Goal: Information Seeking & Learning: Find specific fact

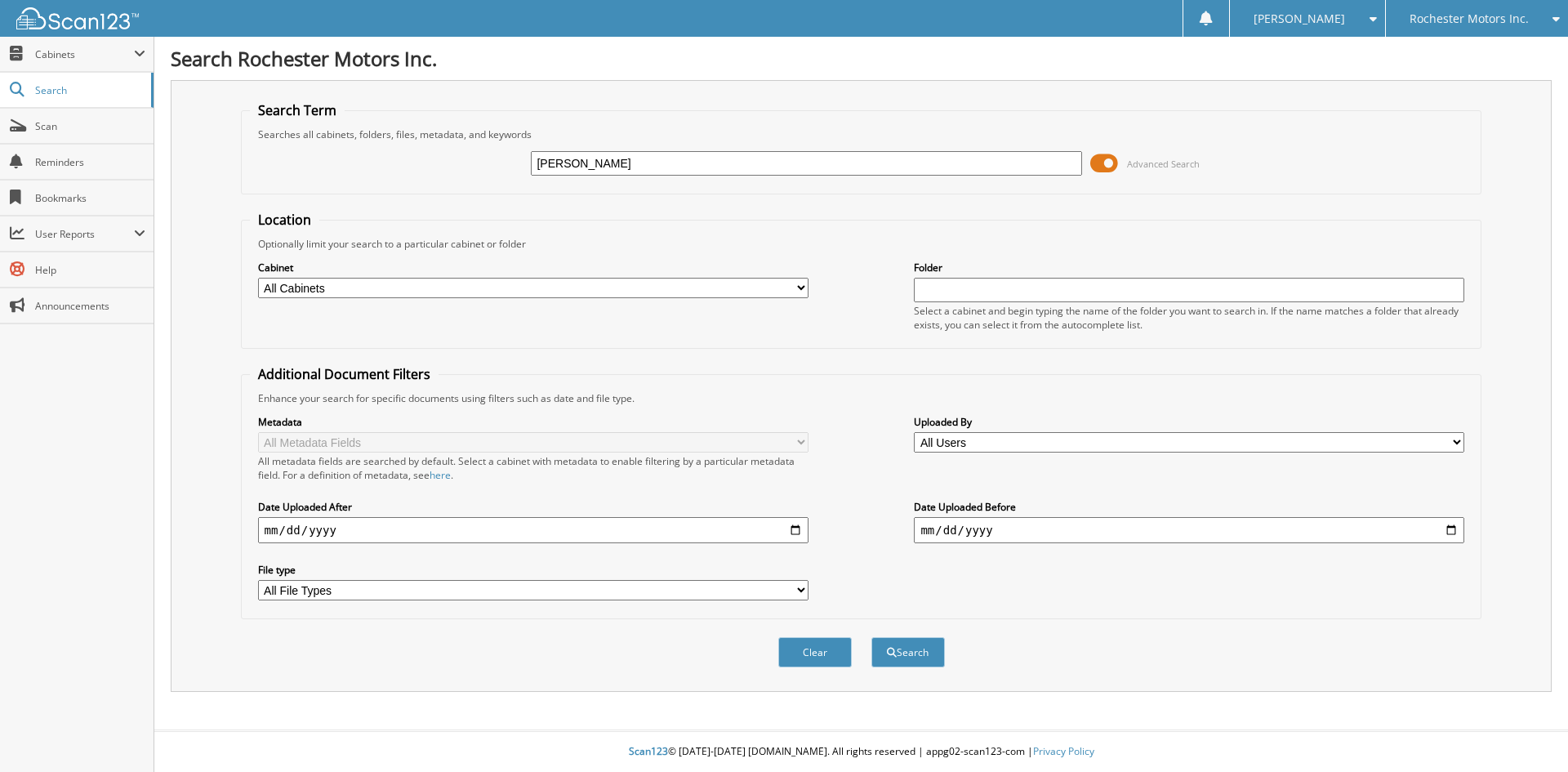
type input "[PERSON_NAME]"
click at [871, 637] on button "Search" at bounding box center [908, 652] width 73 height 30
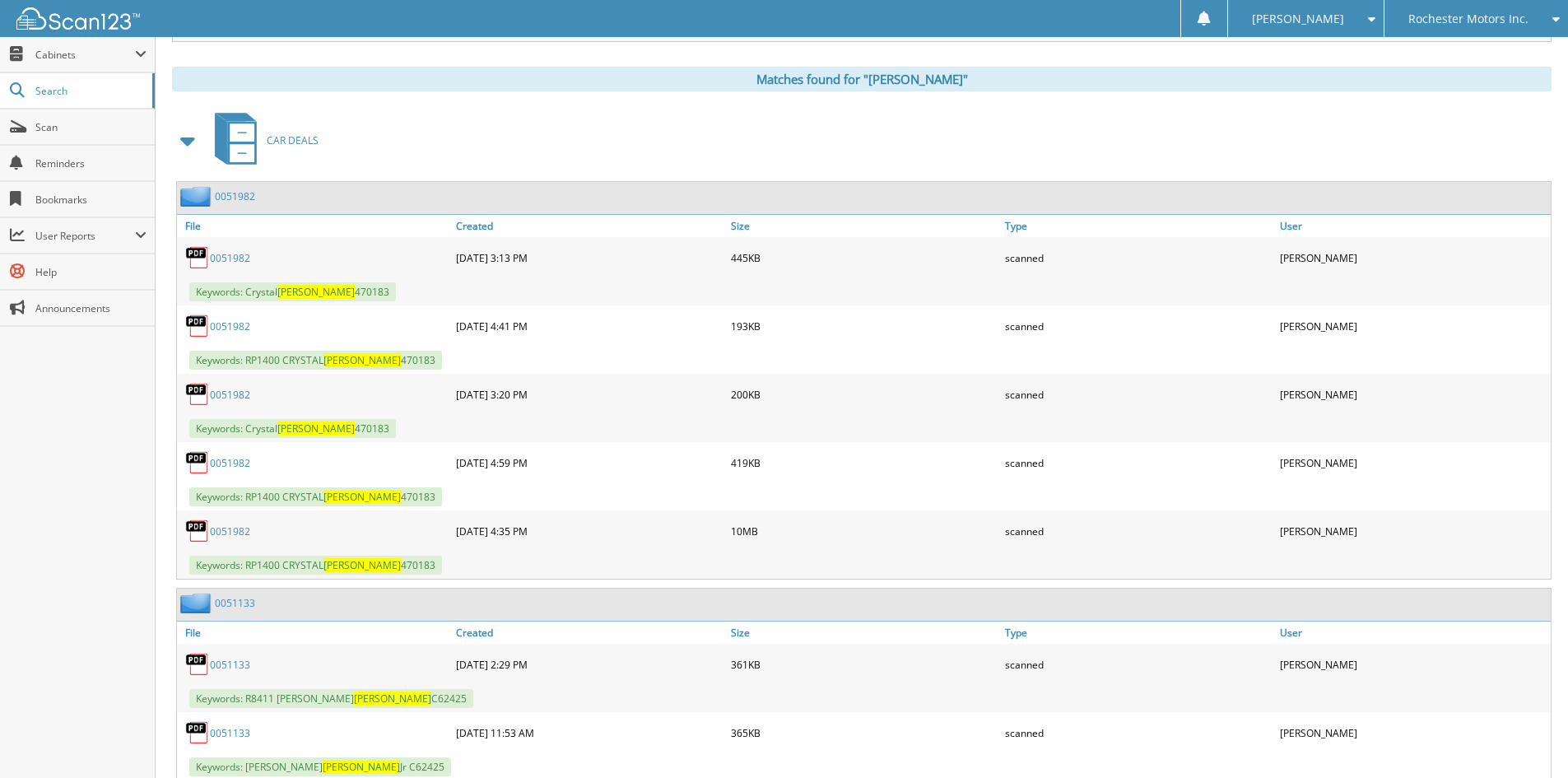
scroll to position [658, 0]
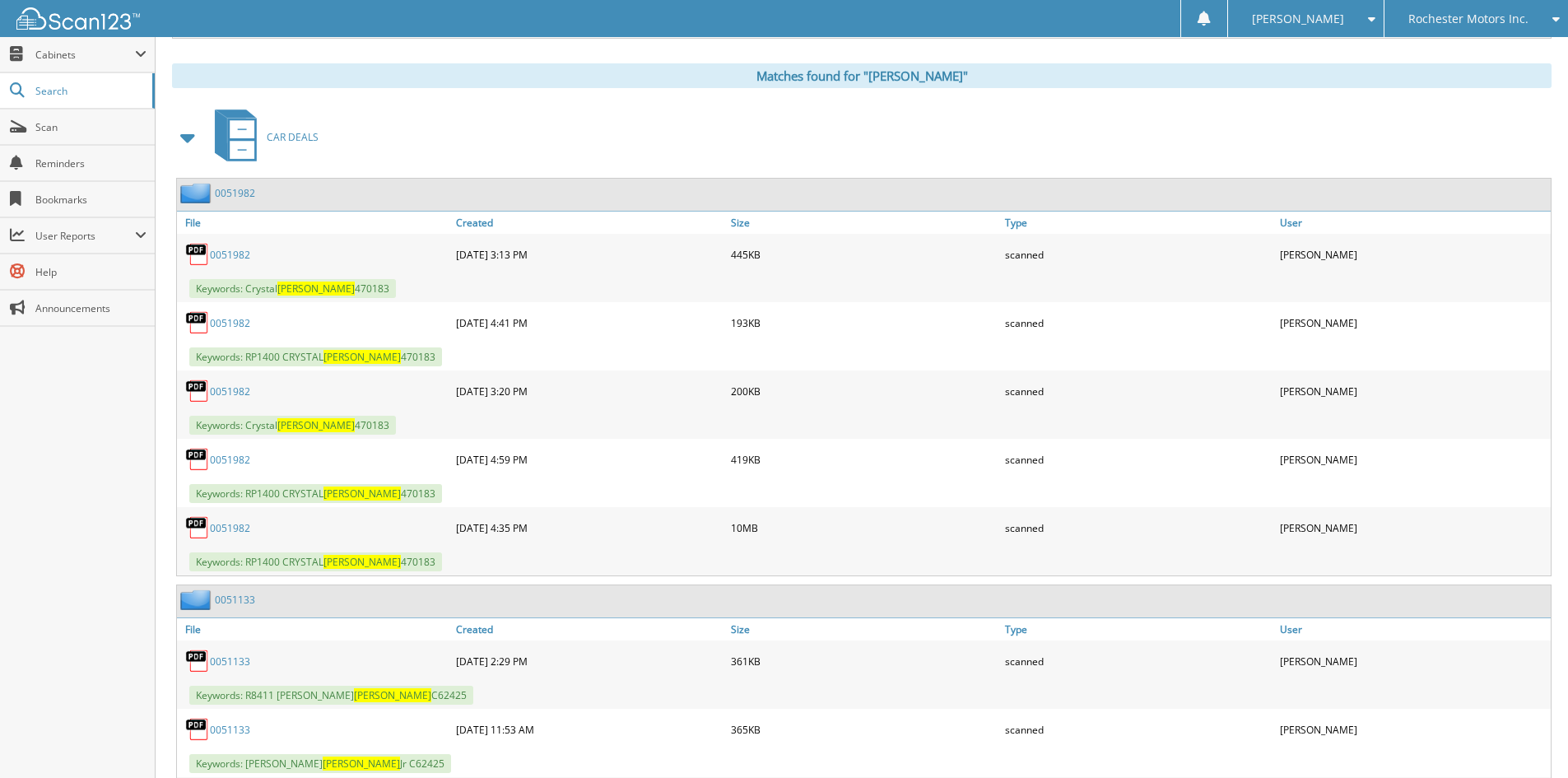
click at [233, 191] on link "0051982" at bounding box center [234, 193] width 41 height 14
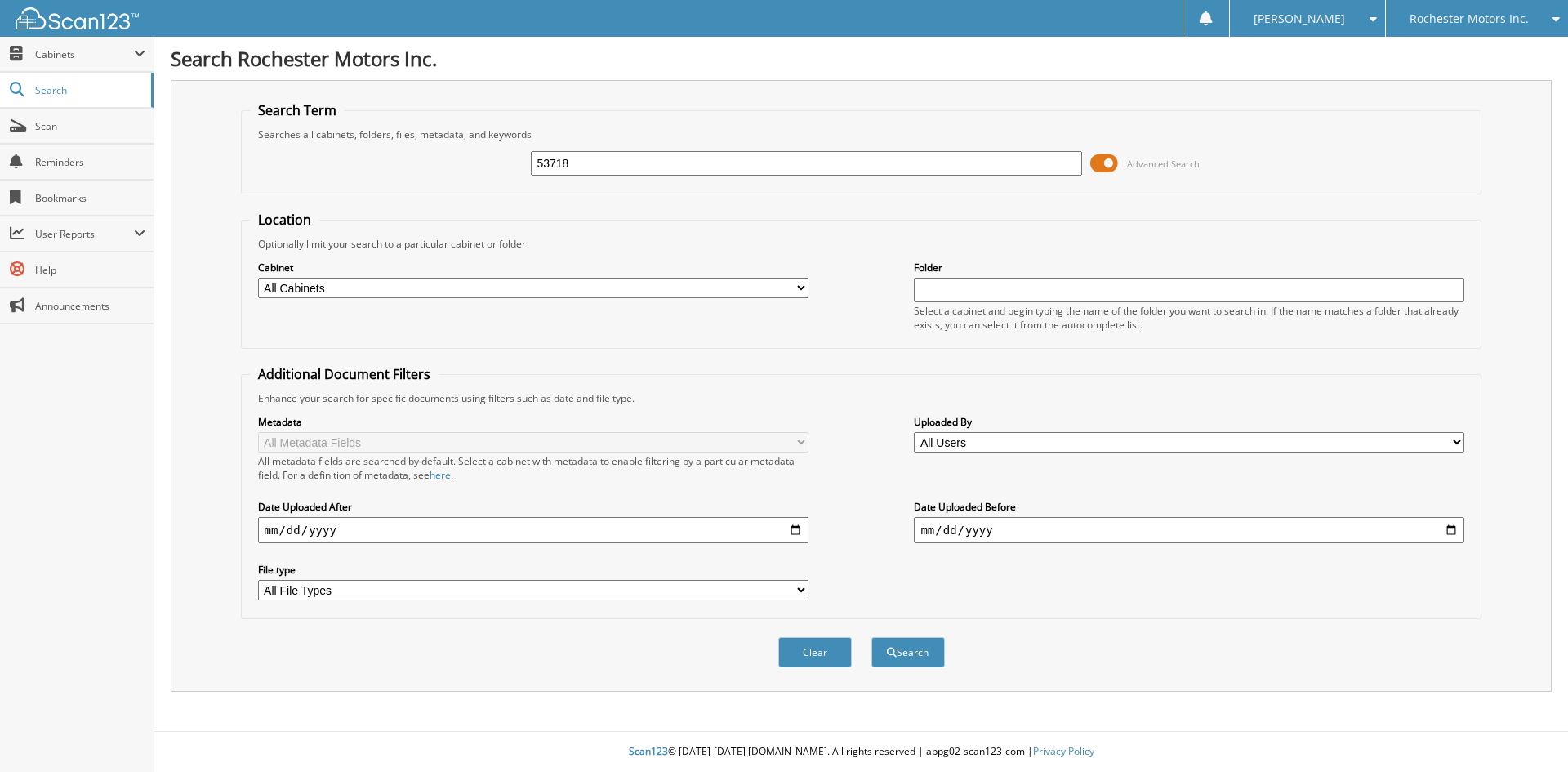
type input "53718"
click at [871, 637] on button "Search" at bounding box center [908, 652] width 73 height 30
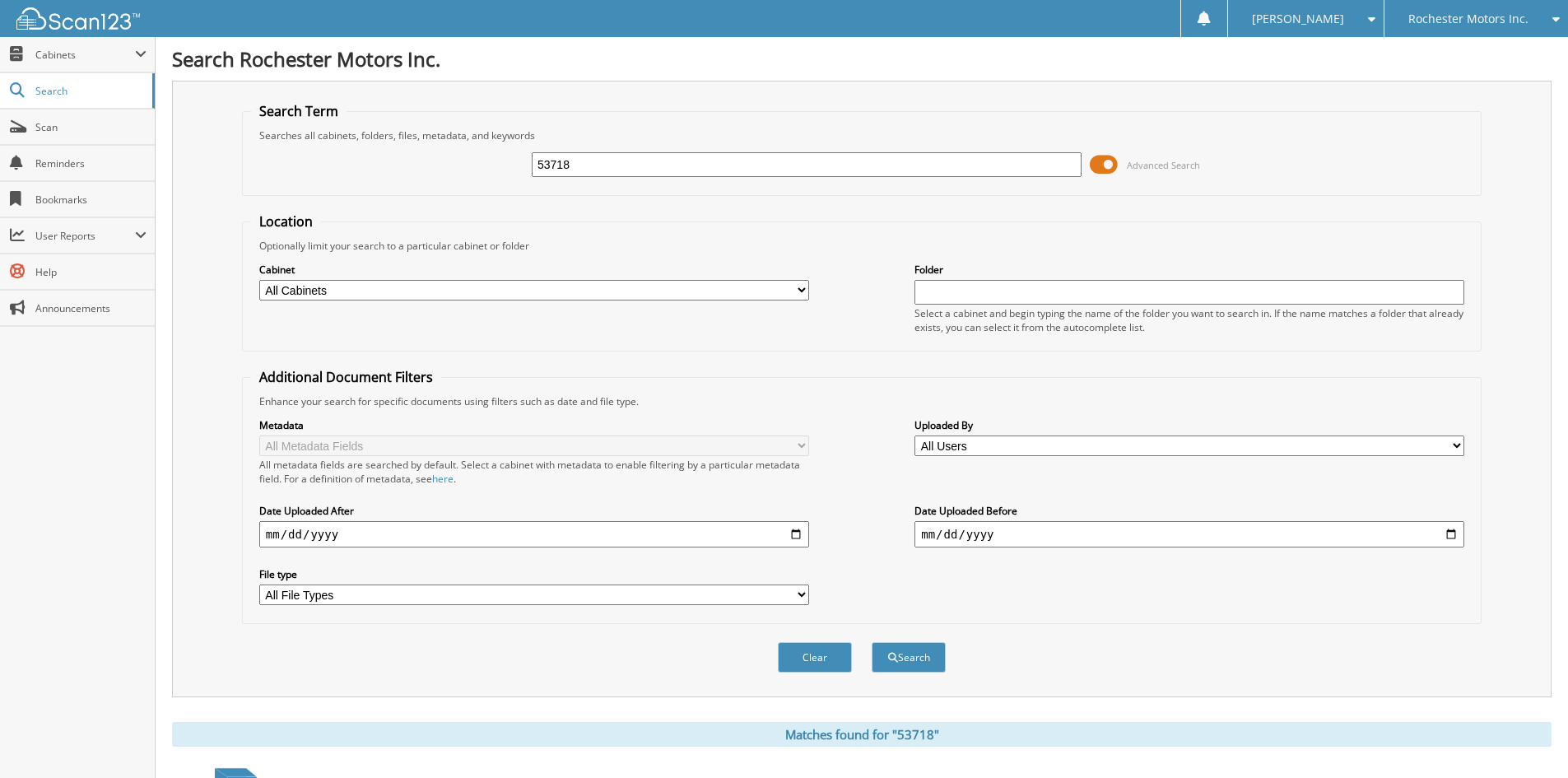
drag, startPoint x: 1472, startPoint y: 13, endPoint x: 1477, endPoint y: 23, distance: 11.2
click at [1472, 14] on span "Rochester Motors Inc." at bounding box center [1468, 19] width 121 height 9
click at [1479, 57] on link "[PERSON_NAME] Ford Sales, Inc" at bounding box center [1476, 59] width 183 height 45
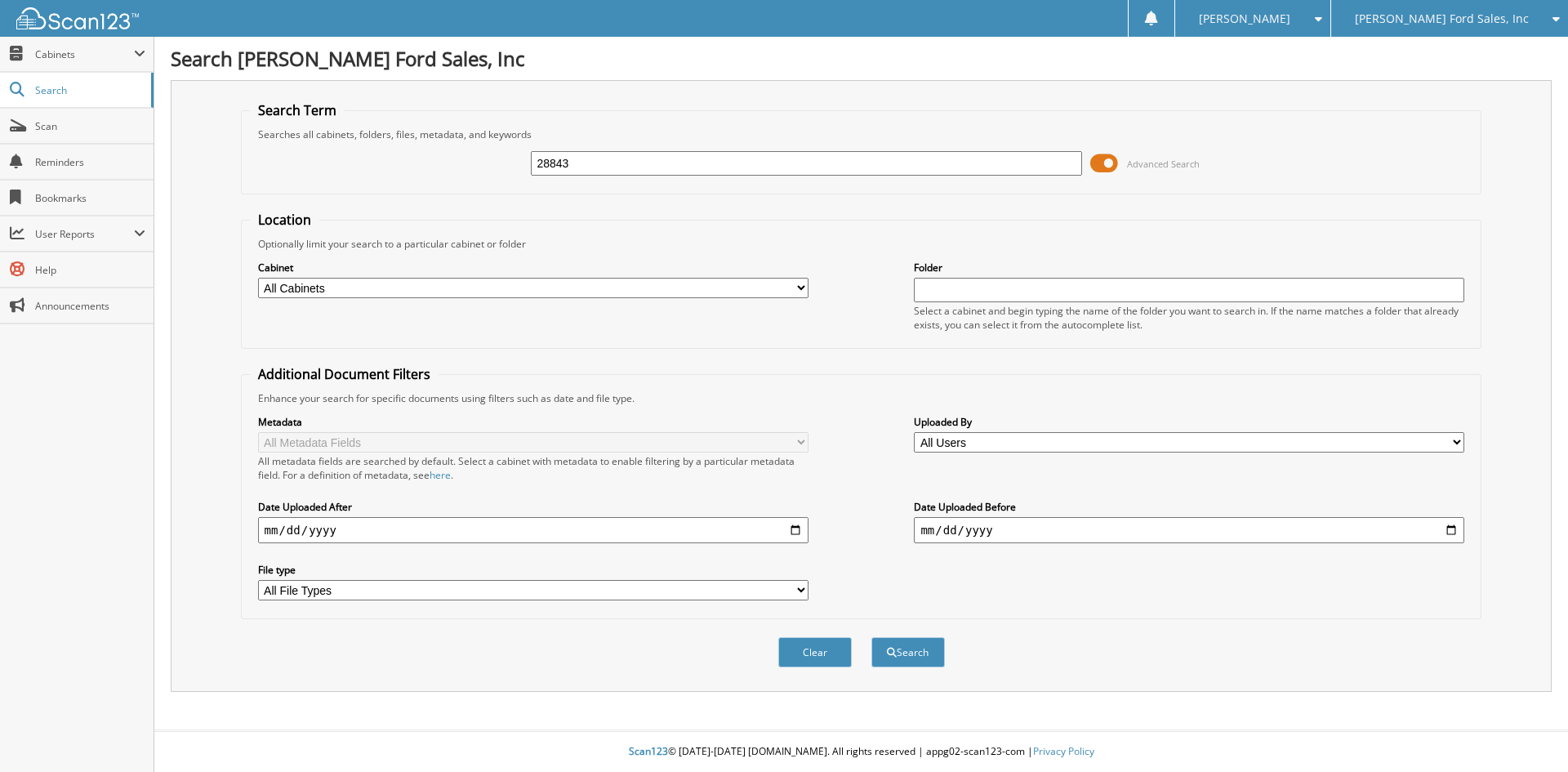
type input "28843"
click at [871, 637] on button "Search" at bounding box center [908, 652] width 73 height 30
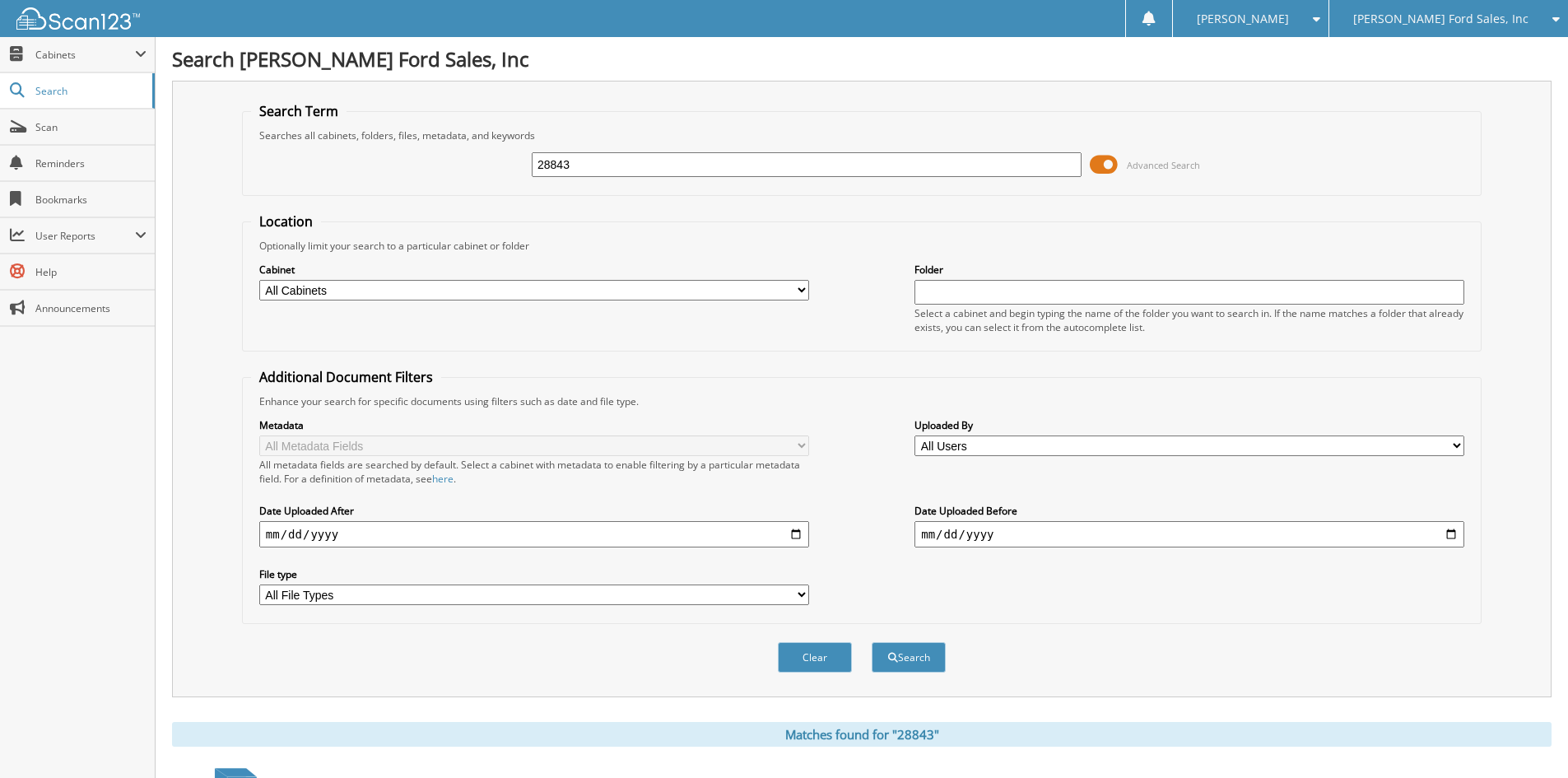
drag, startPoint x: 663, startPoint y: 166, endPoint x: 492, endPoint y: 162, distance: 171.0
click at [492, 162] on div "28843 Advanced Search" at bounding box center [862, 164] width 1222 height 45
type input "28897"
click at [872, 642] on button "Search" at bounding box center [909, 658] width 74 height 30
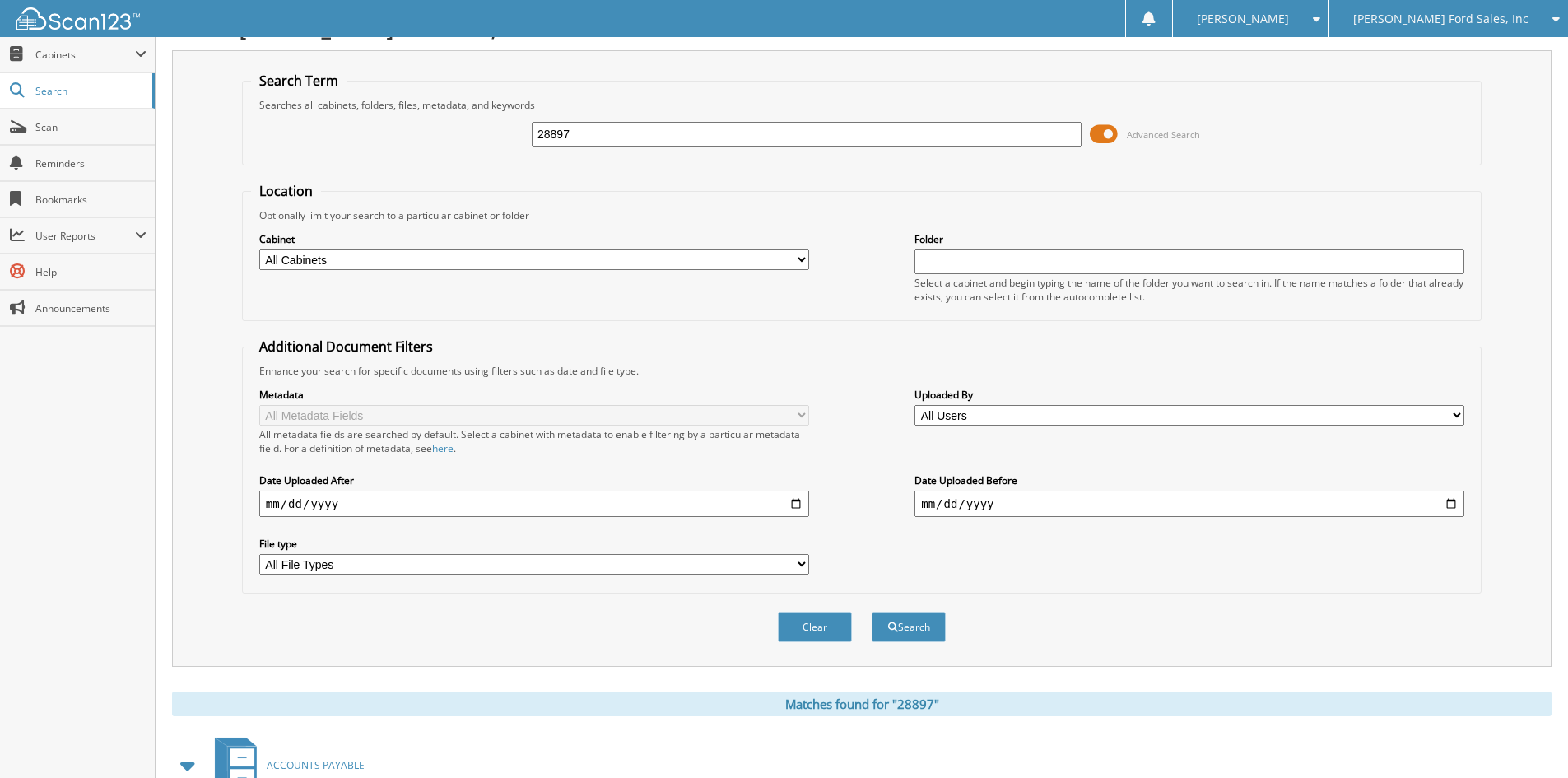
scroll to position [28, 0]
drag, startPoint x: 767, startPoint y: 139, endPoint x: 494, endPoint y: 139, distance: 273.0
click at [494, 139] on div "28897 Advanced Search" at bounding box center [862, 136] width 1222 height 45
click at [632, 133] on input "28897" at bounding box center [806, 136] width 550 height 25
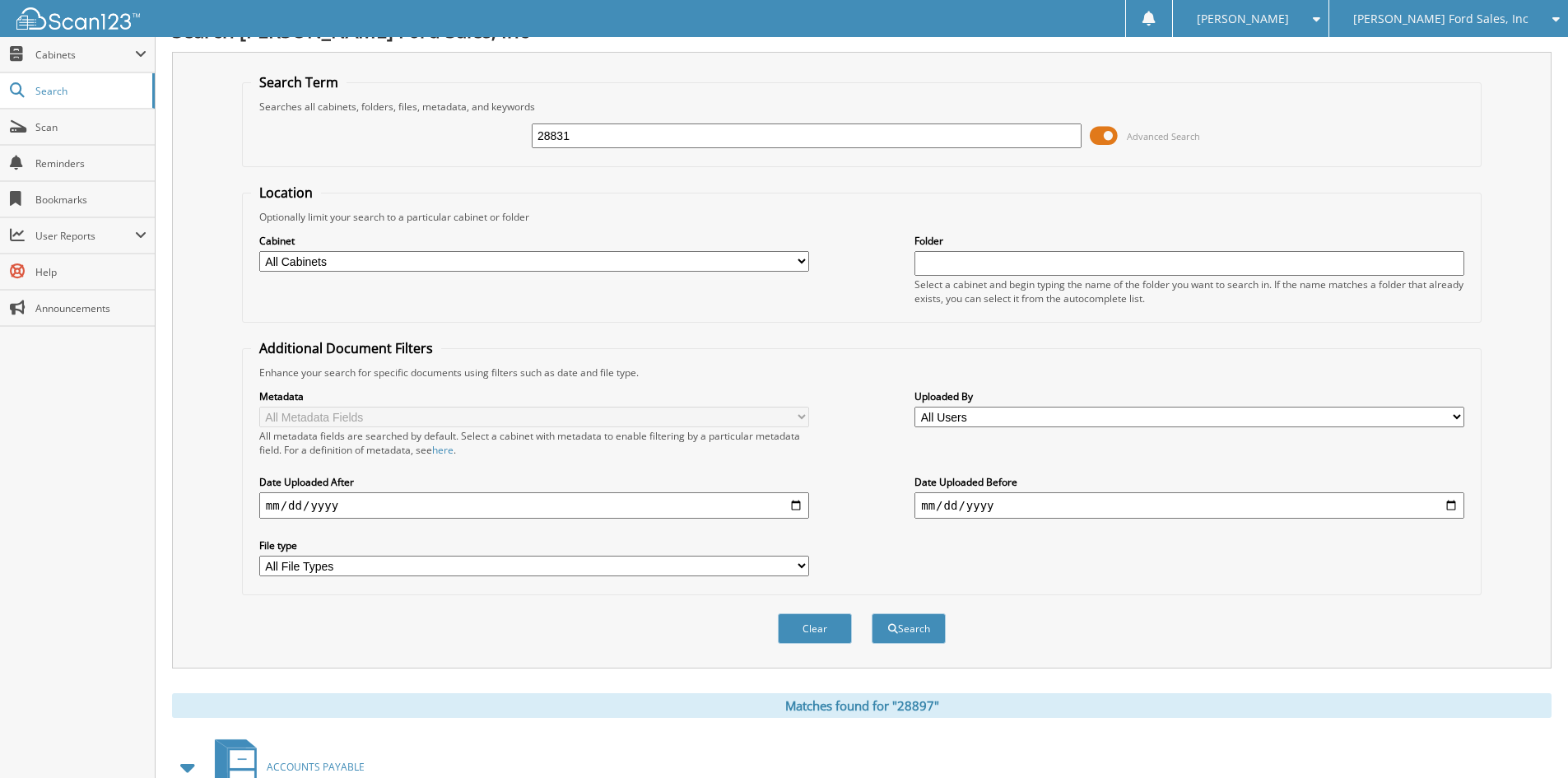
type input "28831"
click at [872, 613] on button "Search" at bounding box center [909, 628] width 74 height 30
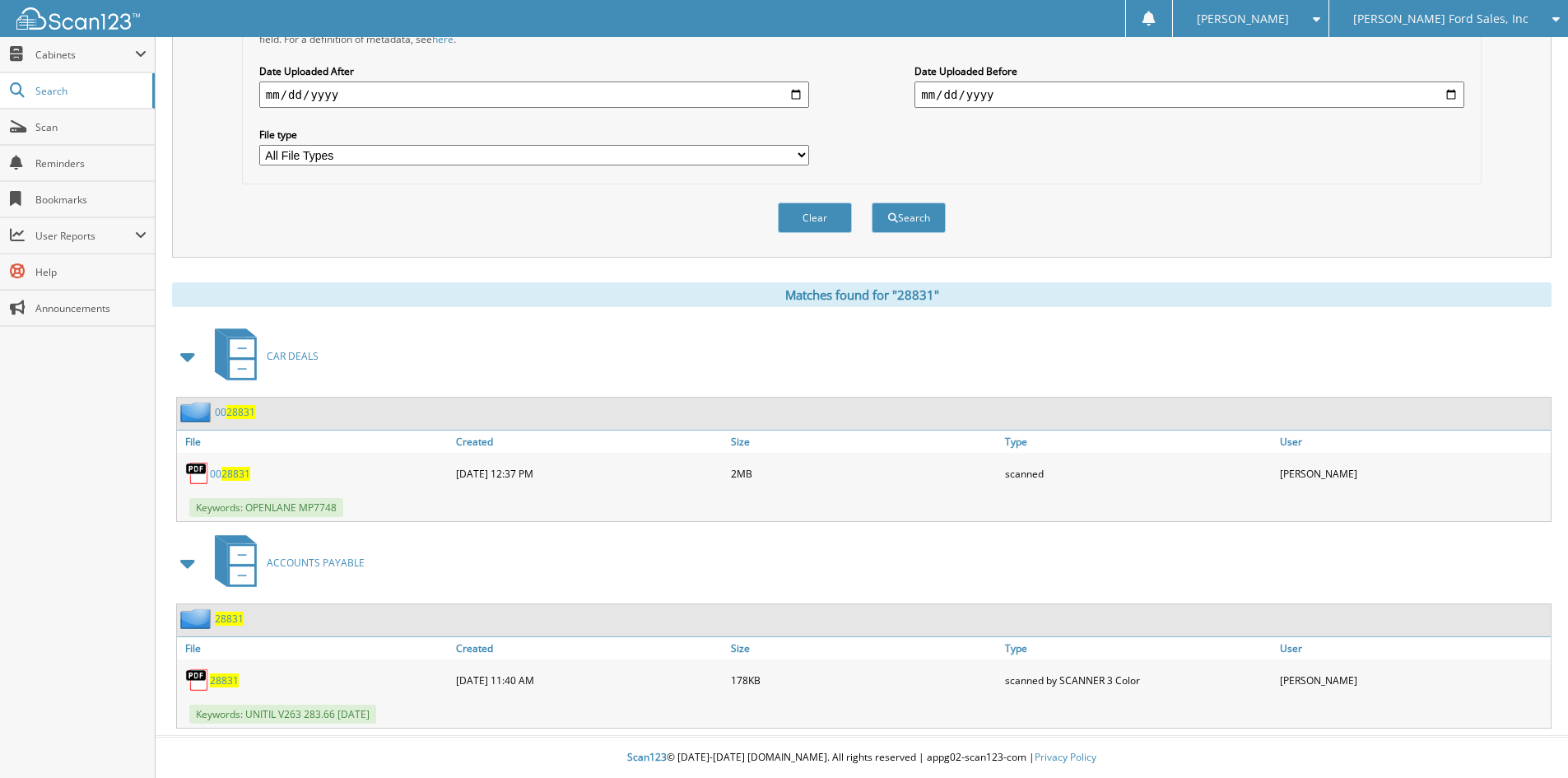
scroll to position [111, 0]
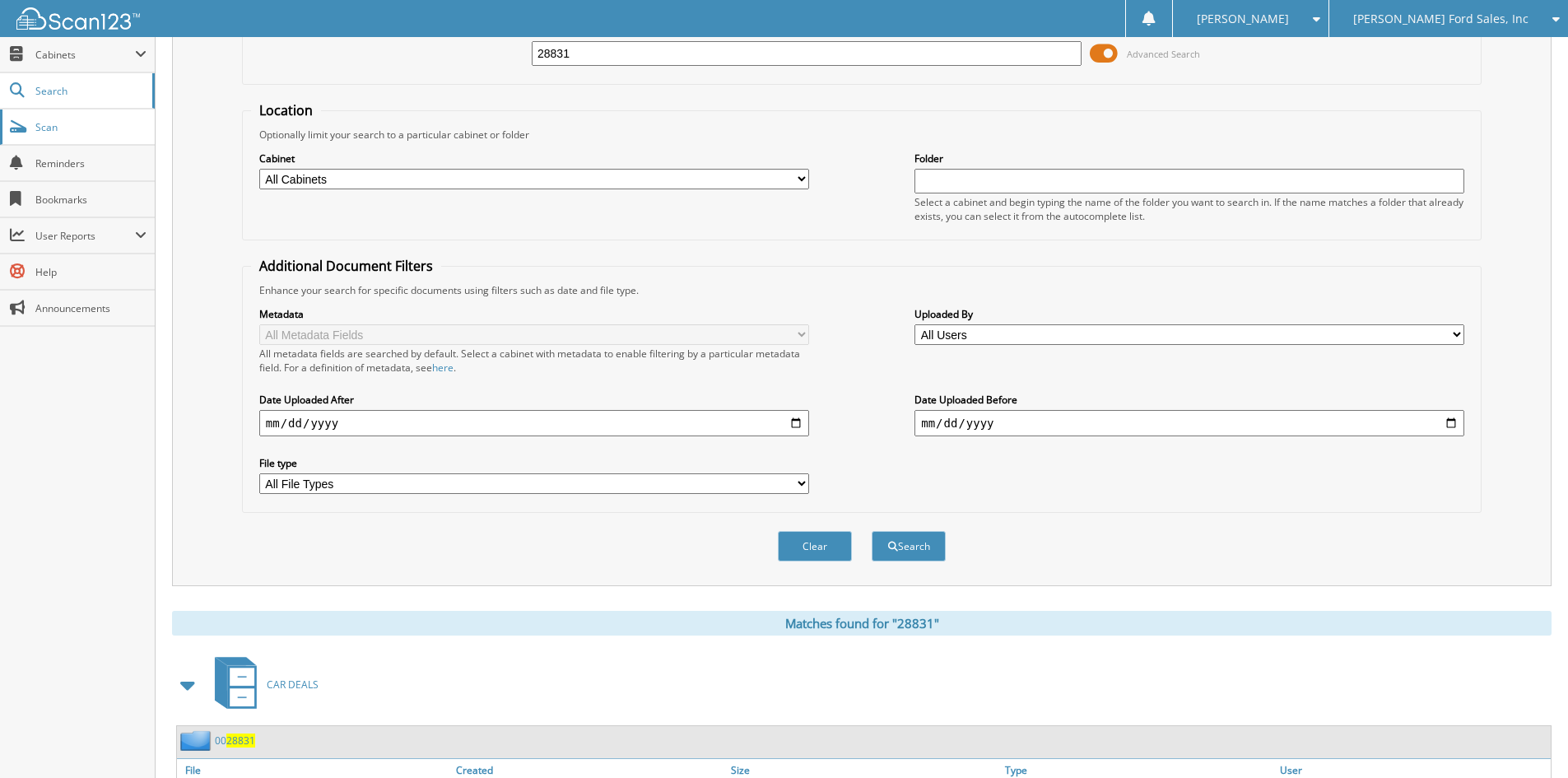
click at [96, 136] on link "Scan" at bounding box center [77, 126] width 155 height 35
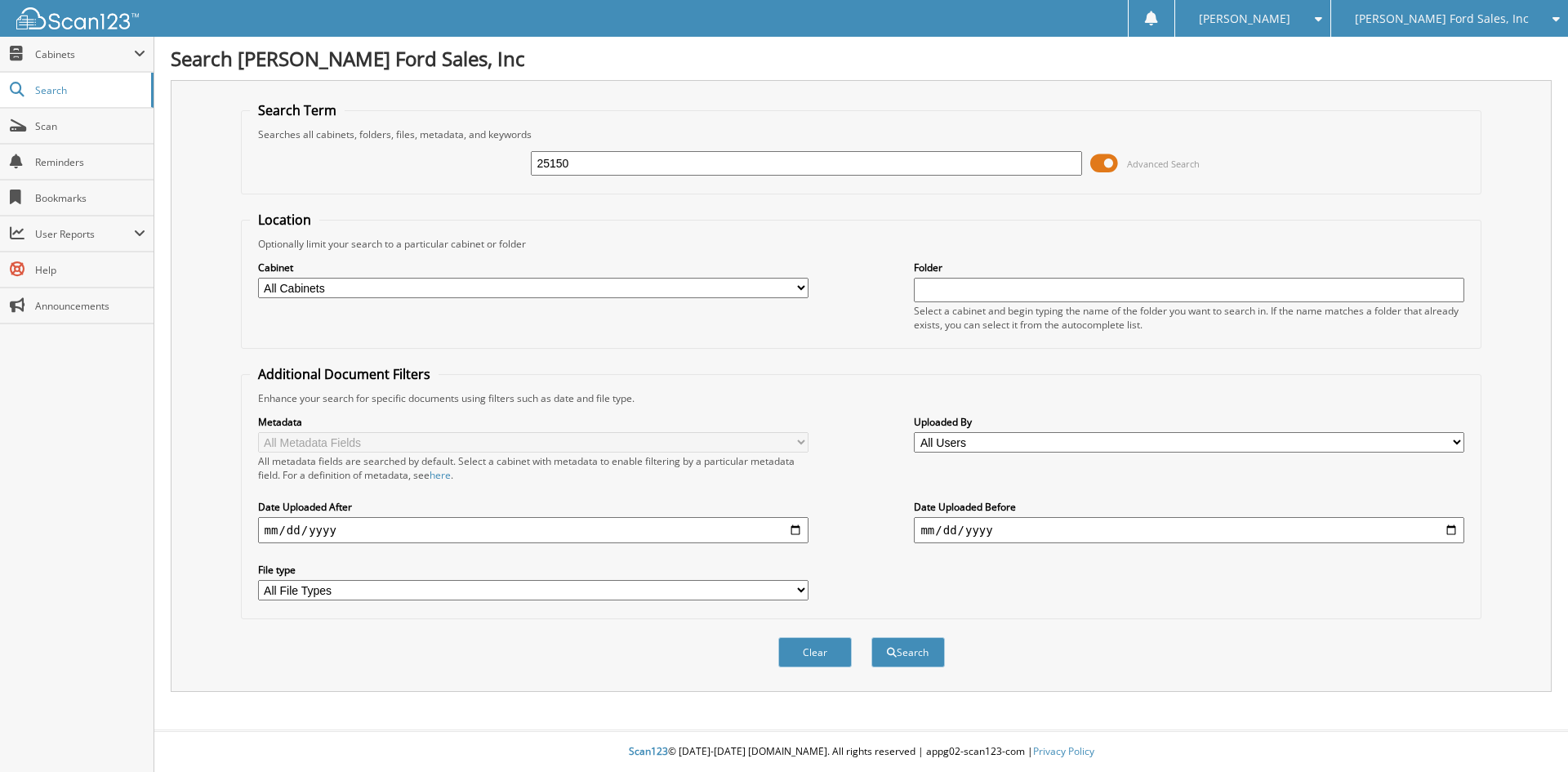
type input "25150"
click at [871, 637] on button "Search" at bounding box center [908, 652] width 73 height 30
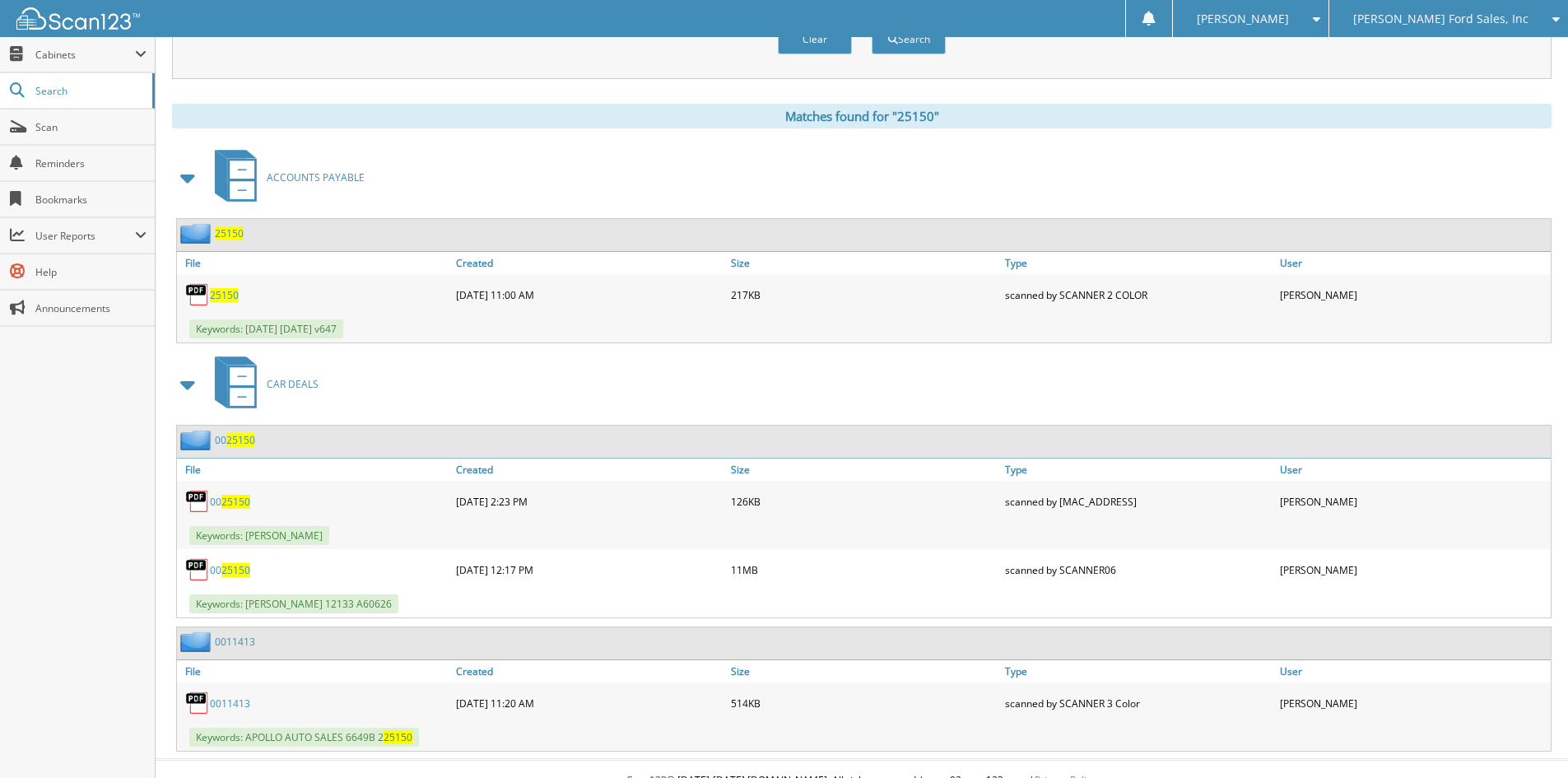
scroll to position [642, 0]
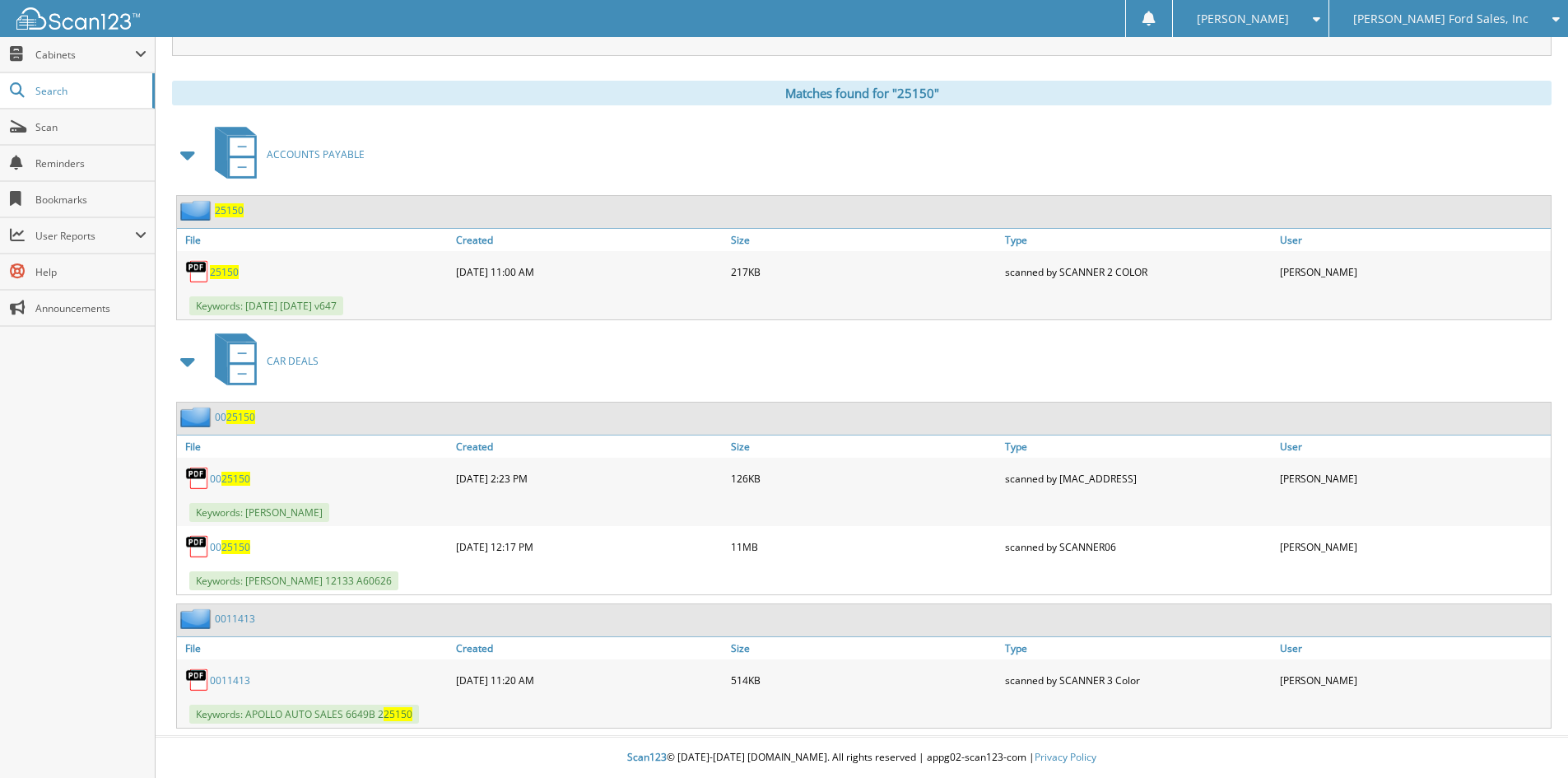
click at [236, 415] on span "25150" at bounding box center [241, 417] width 28 height 14
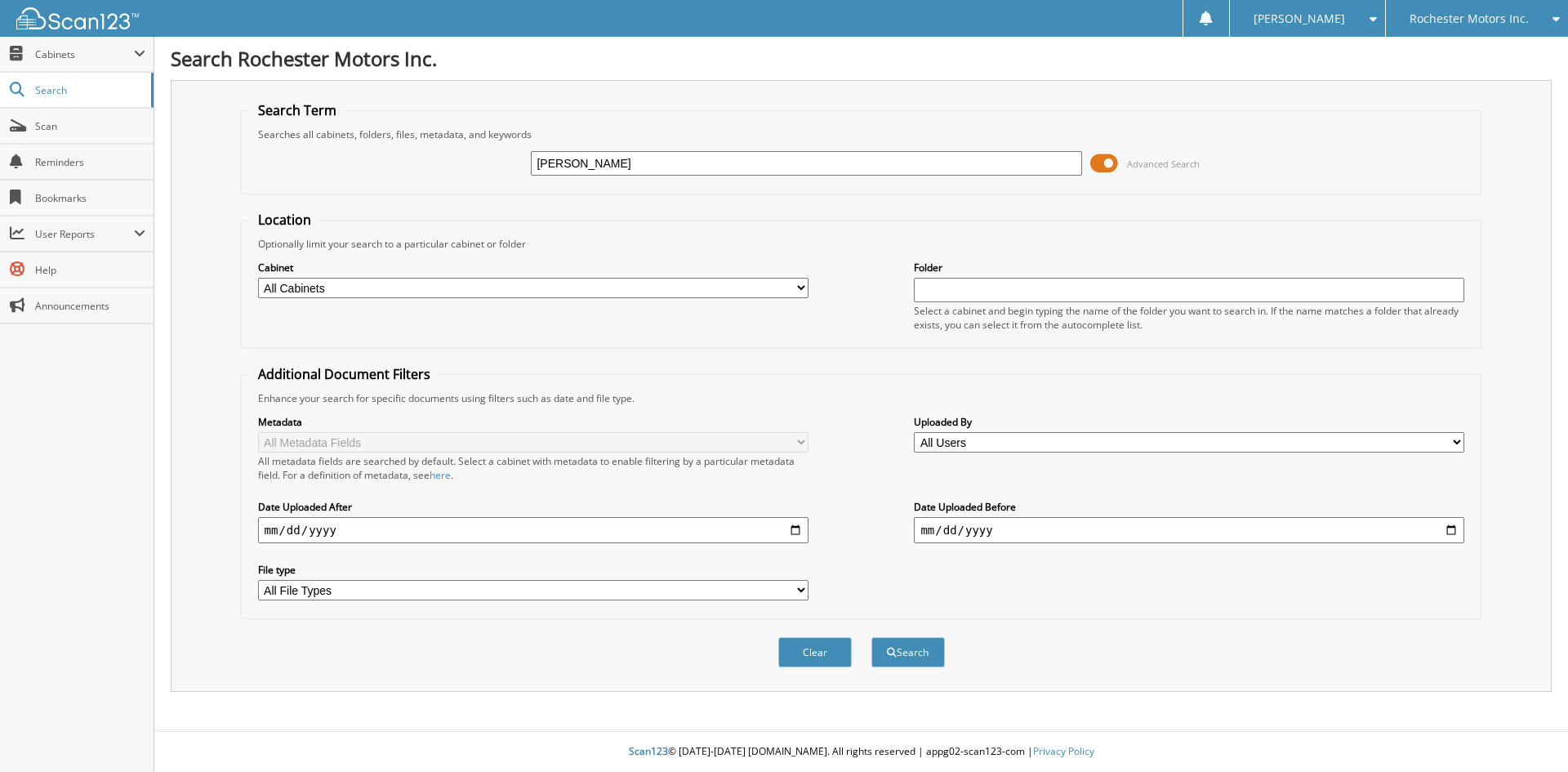
type input "[PERSON_NAME]"
click at [871, 637] on button "Search" at bounding box center [908, 652] width 73 height 30
